Goal: Check status: Check status

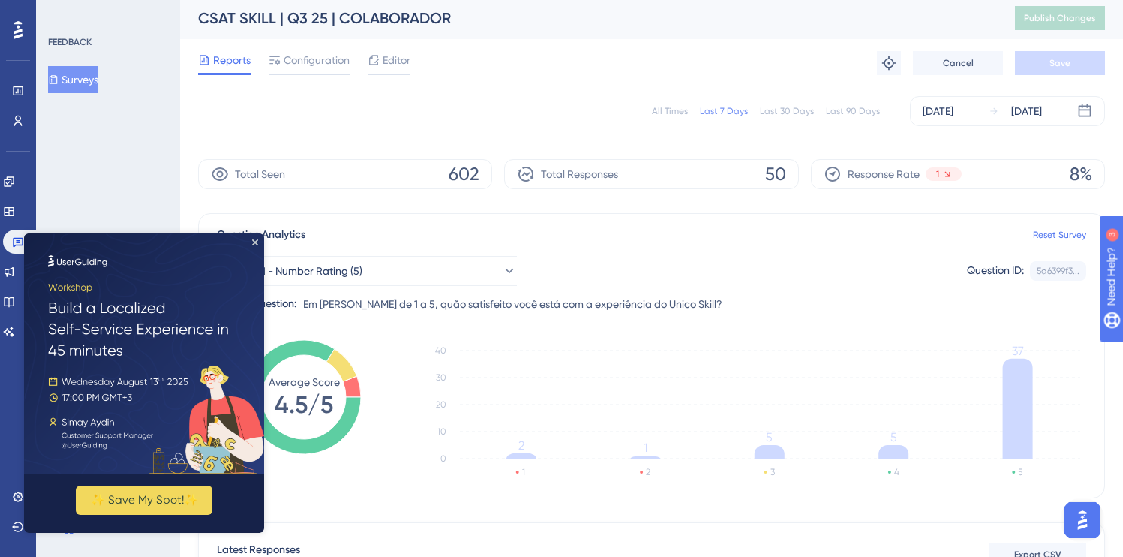
click at [401, 131] on div "All Times Last 7 Days Last 30 Days Last 90 Days Aug 04 2025 Aug 10 2025" at bounding box center [651, 111] width 907 height 48
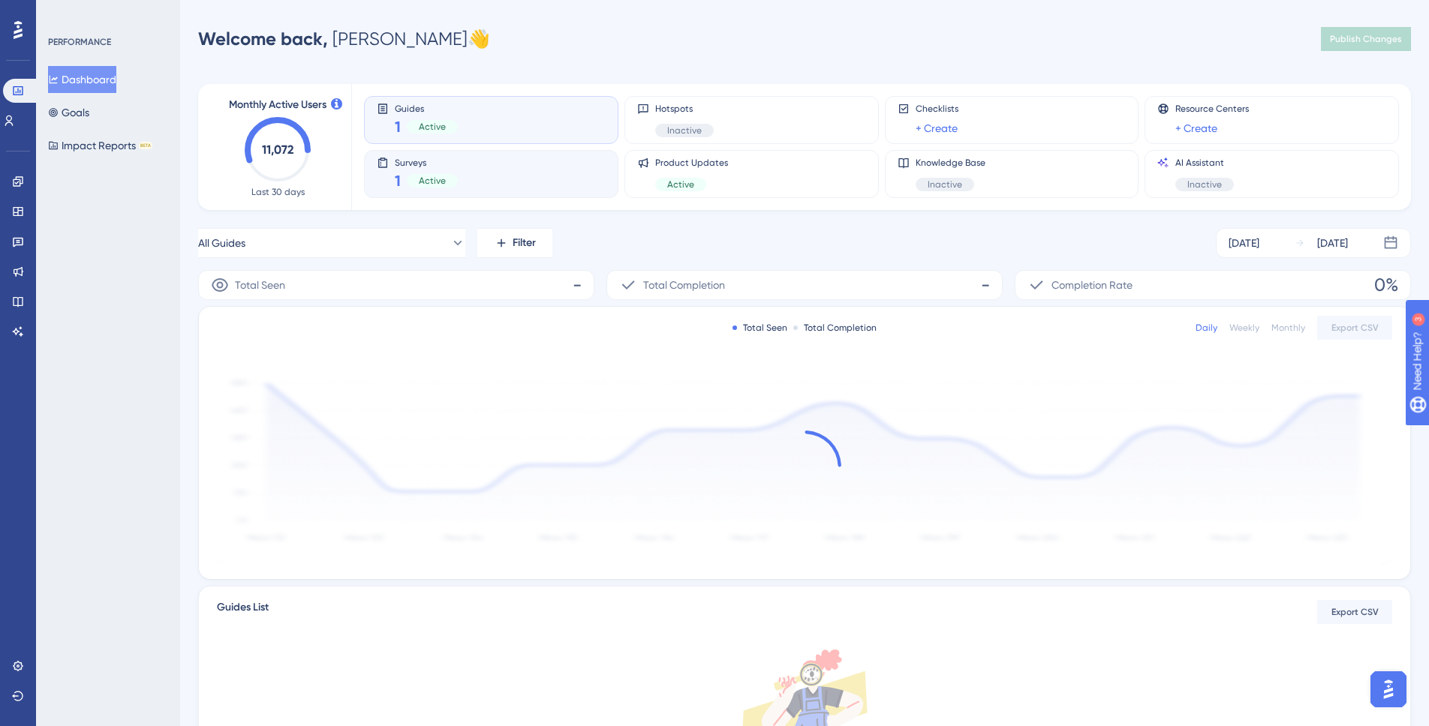
click at [479, 180] on div "Surveys 1 Active" at bounding box center [491, 174] width 229 height 35
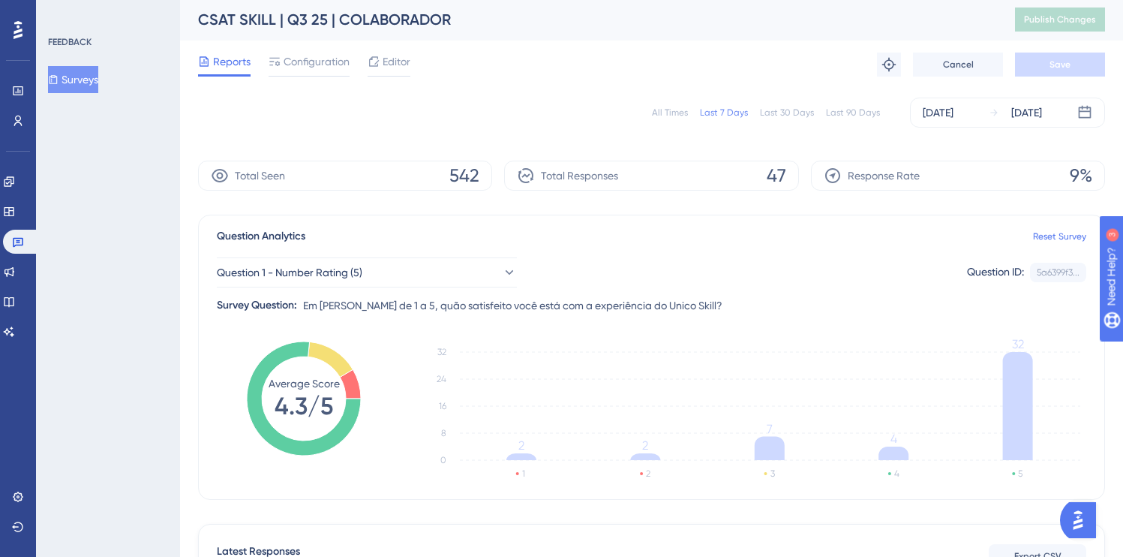
scroll to position [3, 0]
click at [302, 348] on icon at bounding box center [304, 397] width 114 height 114
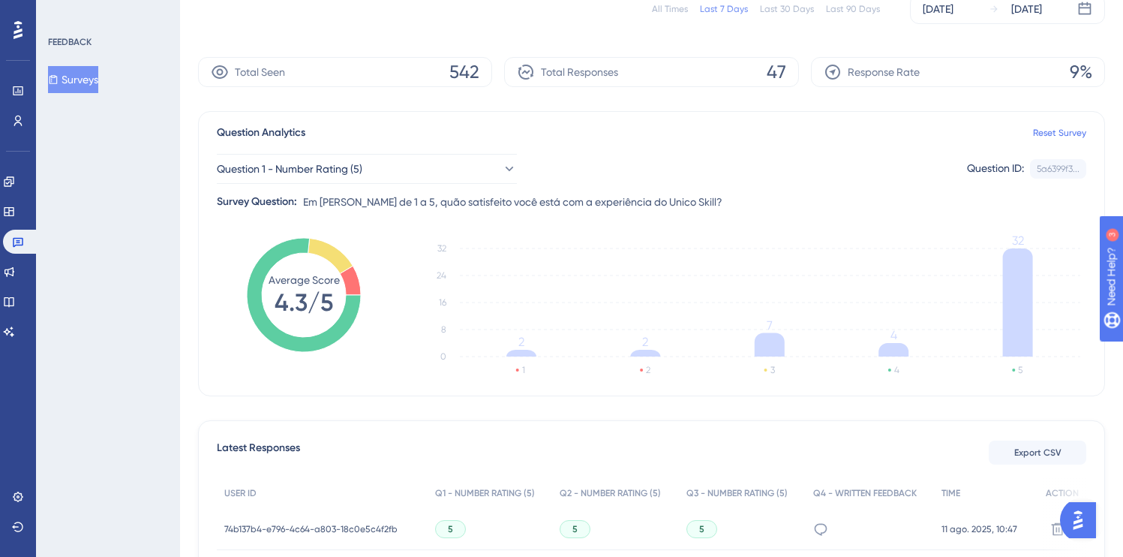
scroll to position [467, 0]
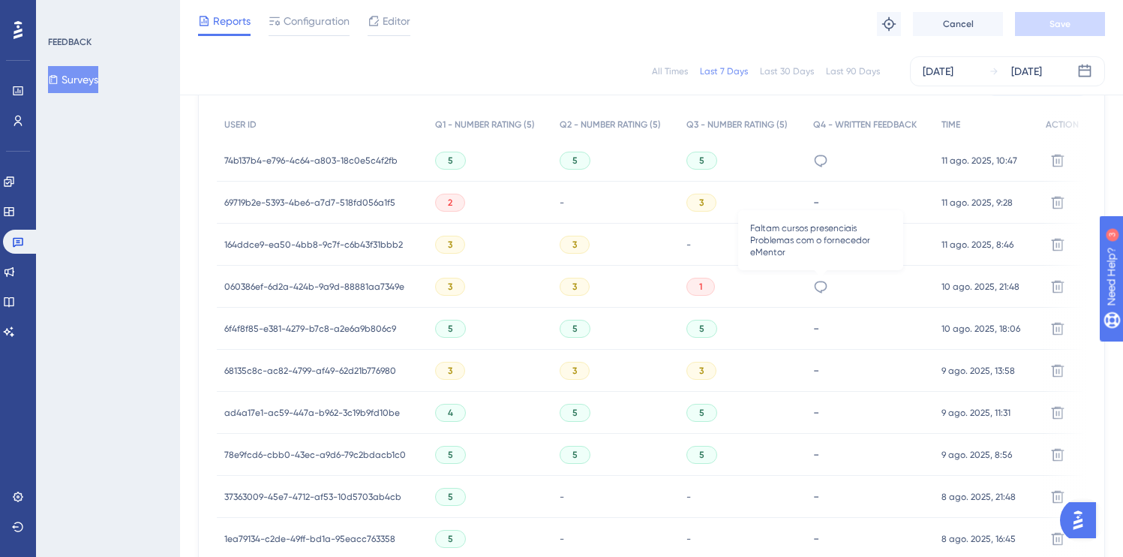
click at [828, 282] on div "Faltam cursos presenciais Problemas com o fornecedor eMentor" at bounding box center [870, 287] width 129 height 42
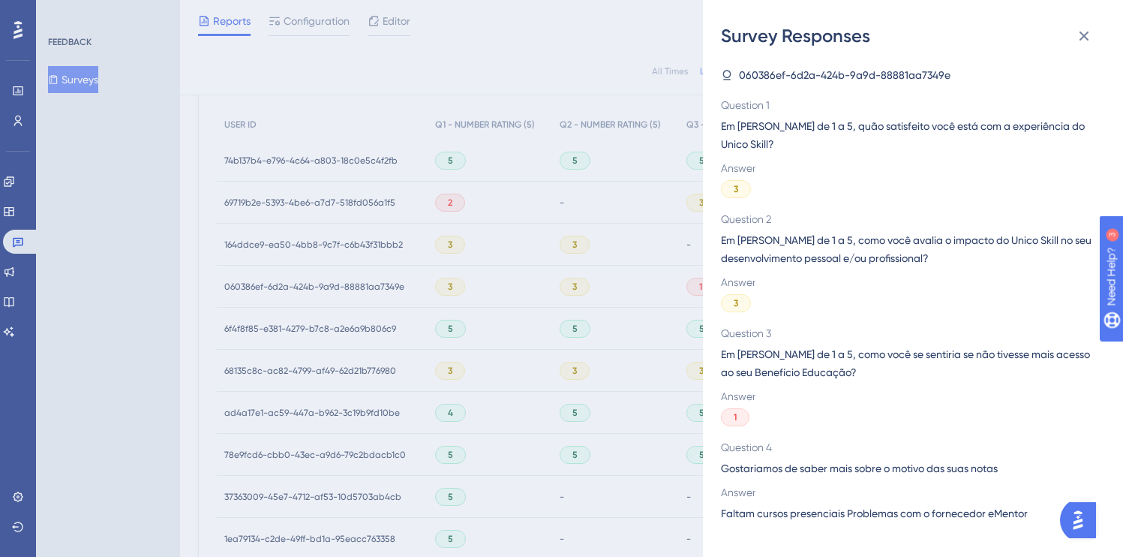
scroll to position [595, 0]
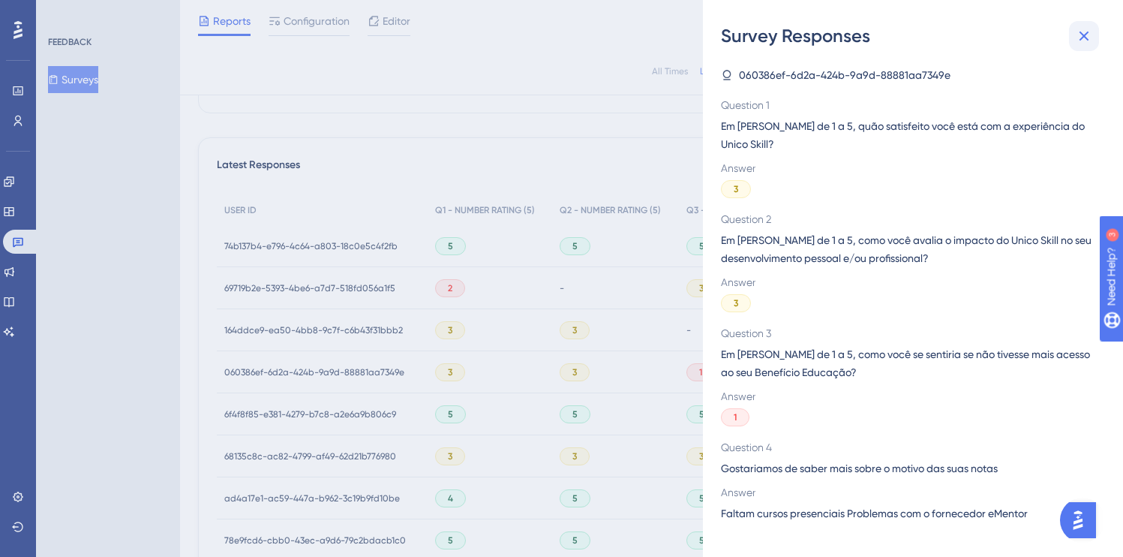
click at [1087, 42] on icon at bounding box center [1084, 36] width 18 height 18
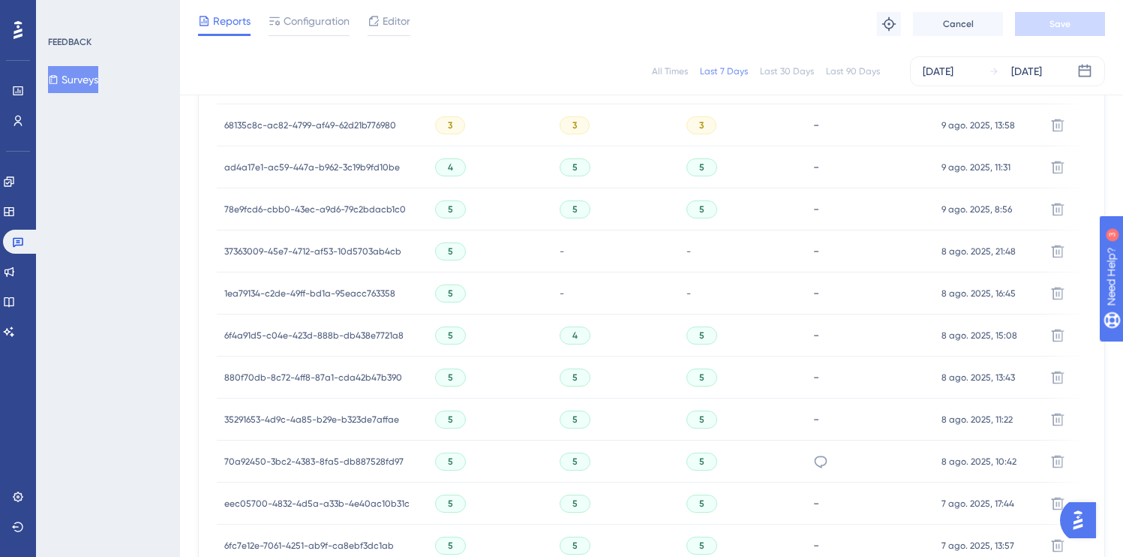
scroll to position [802, 0]
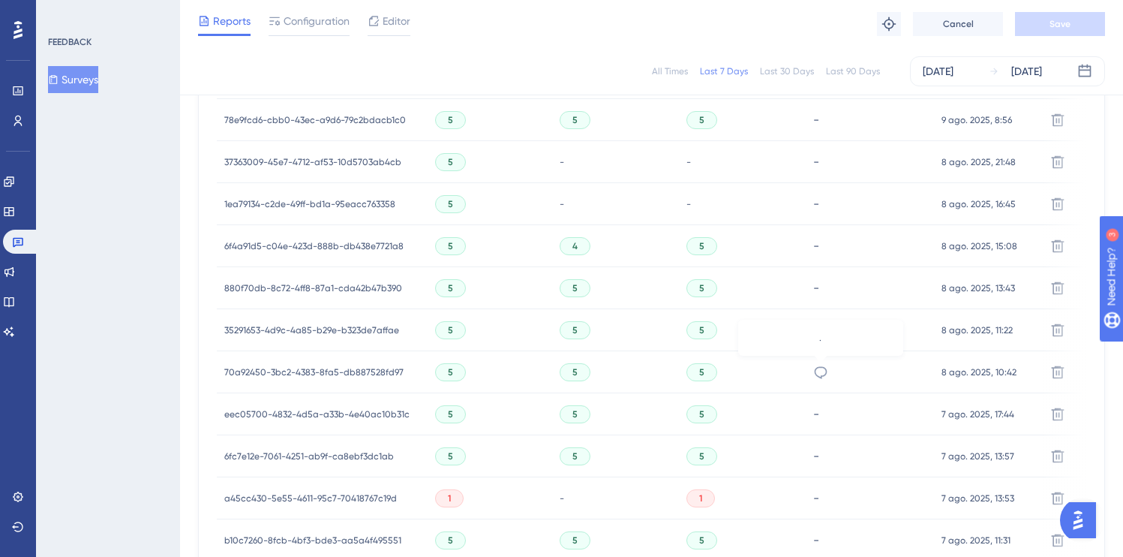
click at [817, 373] on icon at bounding box center [820, 372] width 15 height 15
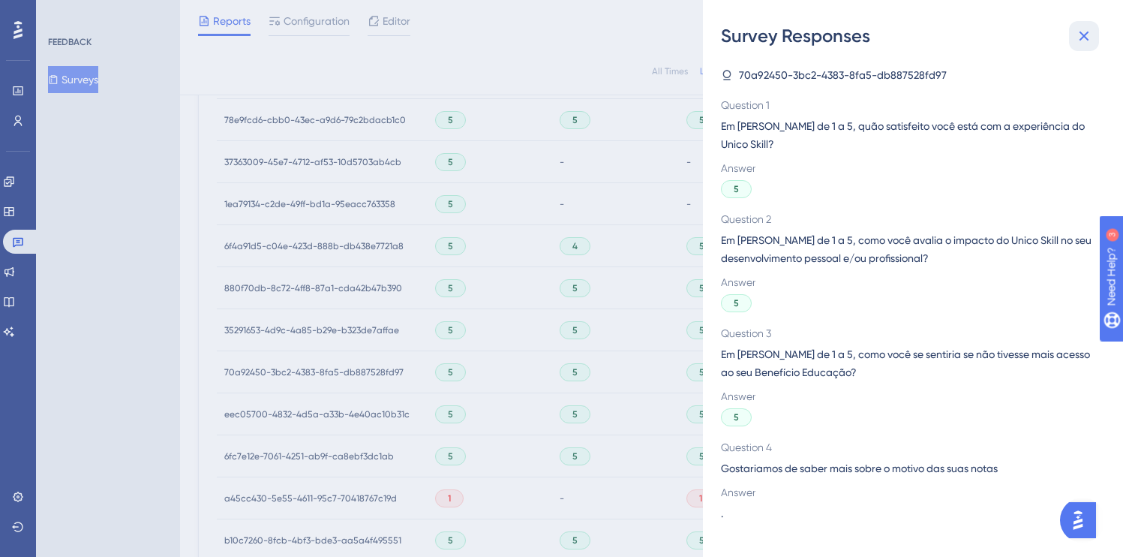
click at [1075, 38] on icon at bounding box center [1084, 36] width 18 height 18
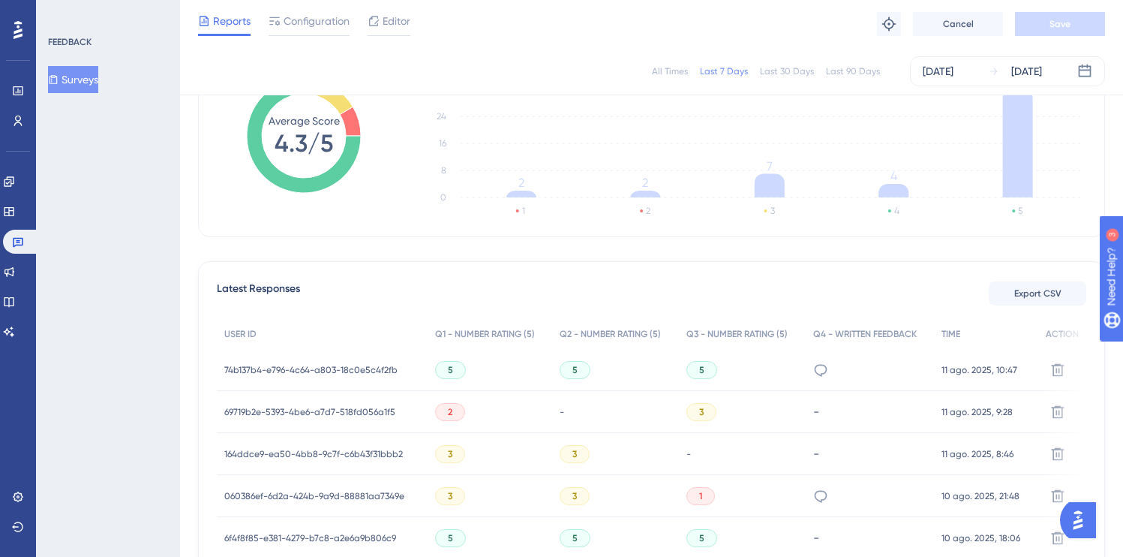
scroll to position [0, 0]
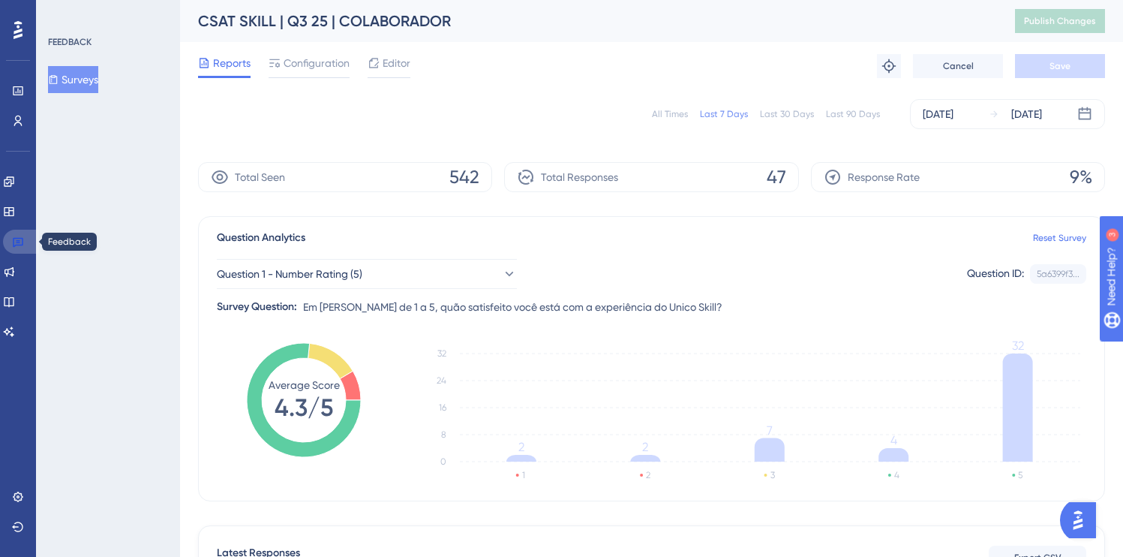
click at [20, 242] on icon at bounding box center [18, 242] width 12 height 12
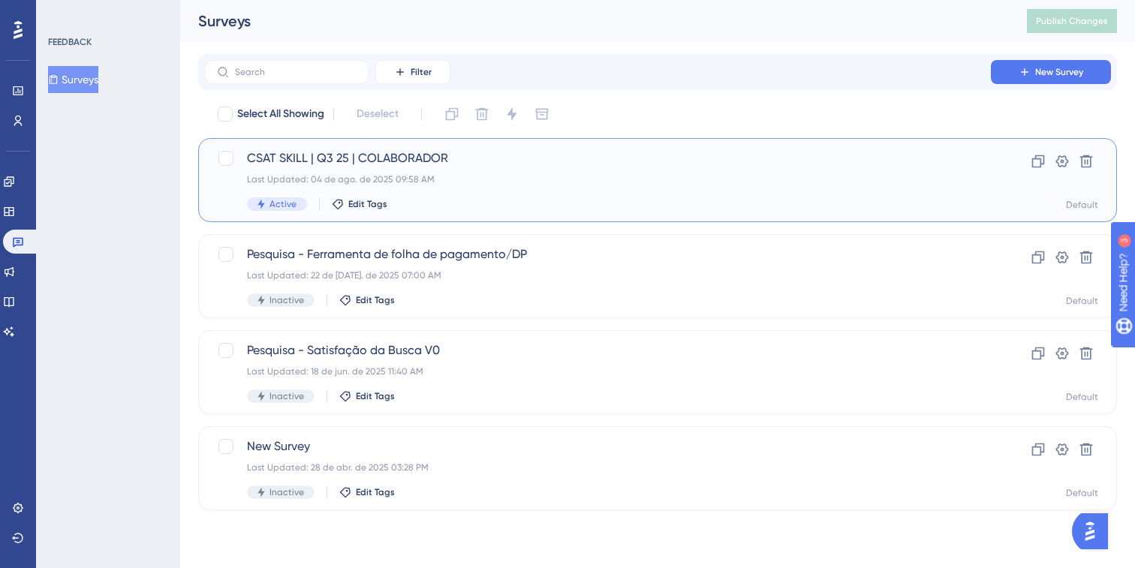
click at [330, 165] on span "CSAT SKILL | Q3 25 | COLABORADOR" at bounding box center [597, 158] width 701 height 18
